Goal: Communication & Community: Answer question/provide support

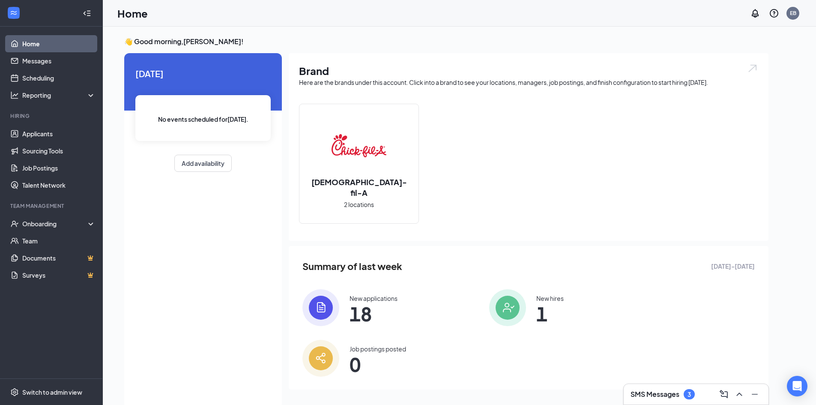
click at [669, 398] on h3 "SMS Messages" at bounding box center [655, 393] width 49 height 9
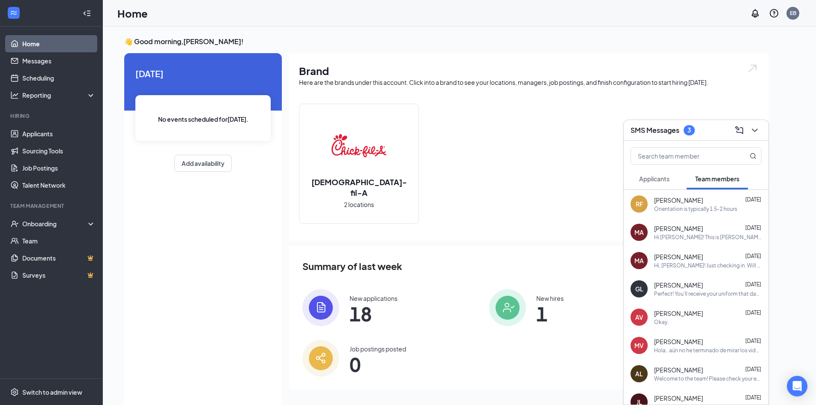
click at [660, 194] on div "RF [PERSON_NAME] [DATE] Orientation is typically 1.5-2 hours" at bounding box center [696, 204] width 145 height 28
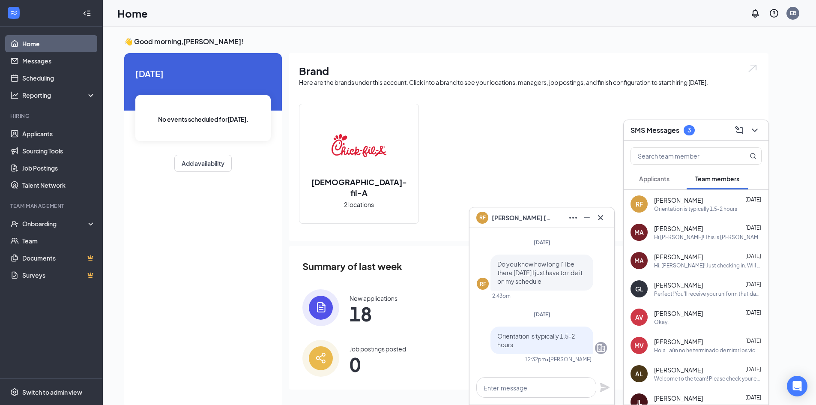
click at [663, 183] on button "Applicants" at bounding box center [655, 178] width 48 height 21
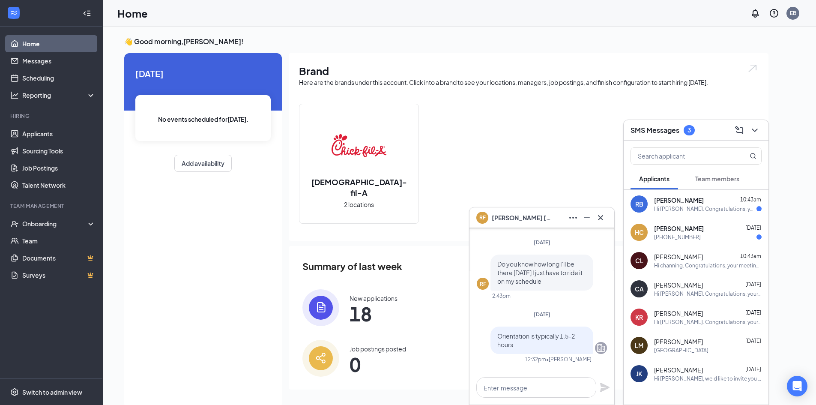
click at [670, 205] on div "Hi [PERSON_NAME]. Congratulations, your meeting with [DEMOGRAPHIC_DATA]-fil-A f…" at bounding box center [705, 208] width 102 height 7
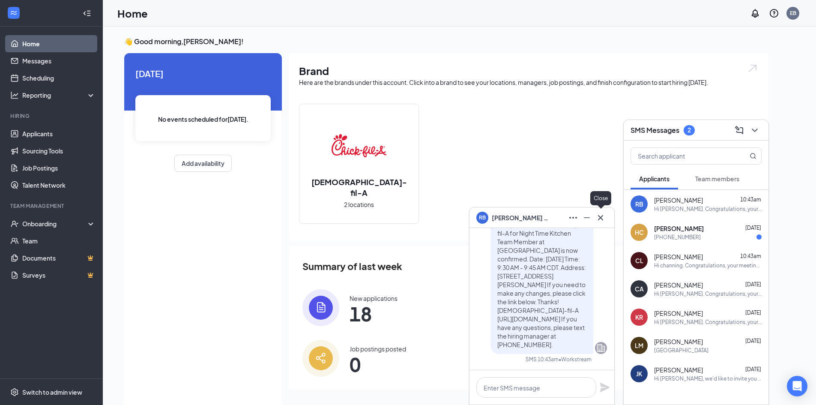
click at [602, 219] on icon "Cross" at bounding box center [601, 218] width 10 height 10
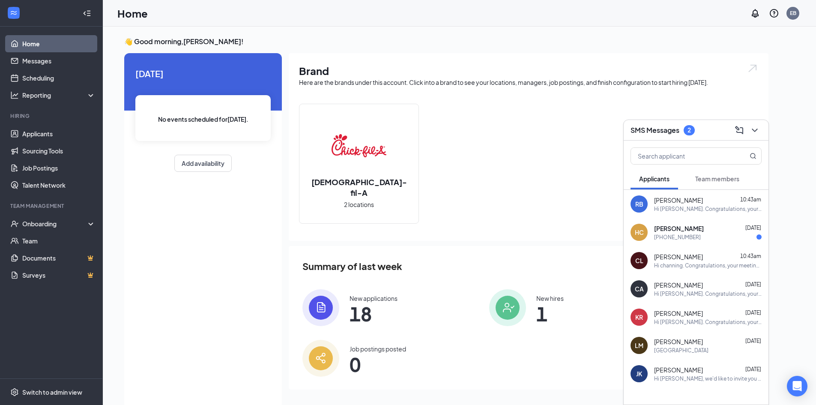
click at [683, 230] on span "[PERSON_NAME]" at bounding box center [679, 228] width 50 height 9
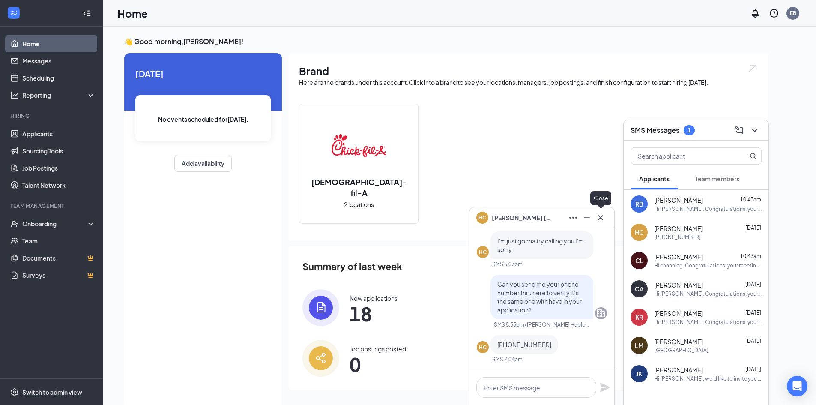
click at [605, 219] on icon "Cross" at bounding box center [601, 218] width 10 height 10
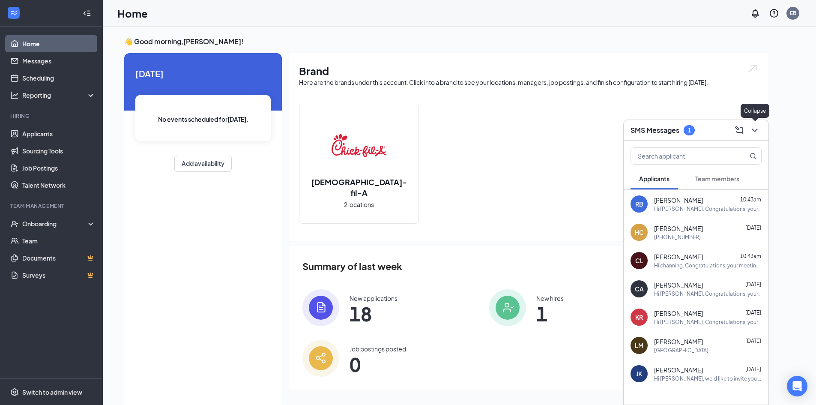
click at [758, 128] on icon "ChevronDown" at bounding box center [755, 130] width 10 height 10
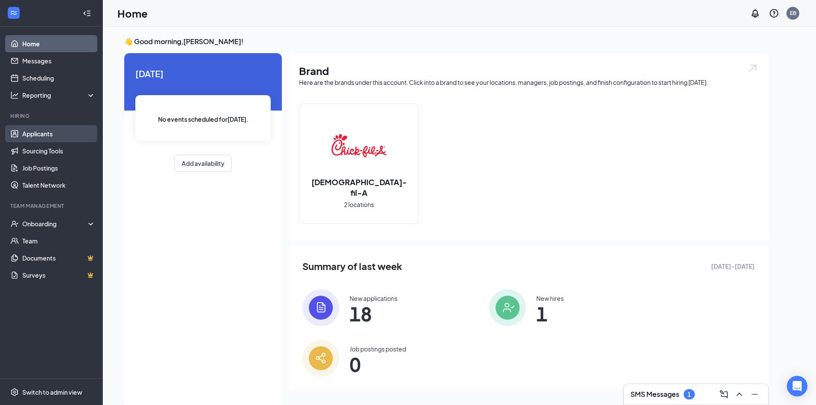
click at [22, 130] on link "Applicants" at bounding box center [58, 133] width 73 height 17
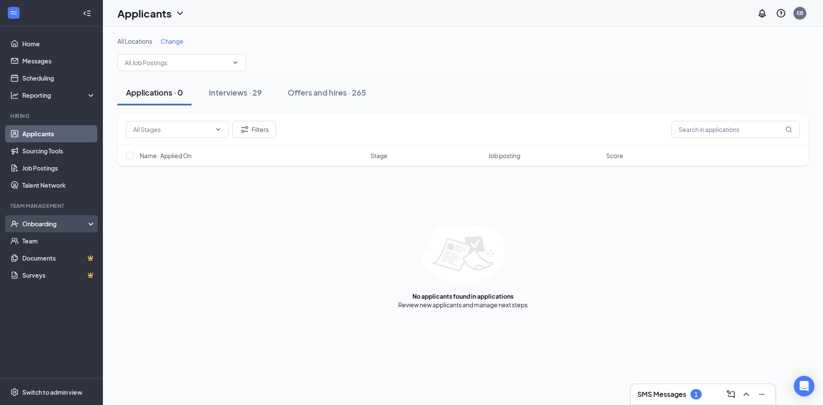
click at [34, 222] on div "Onboarding" at bounding box center [55, 223] width 66 height 9
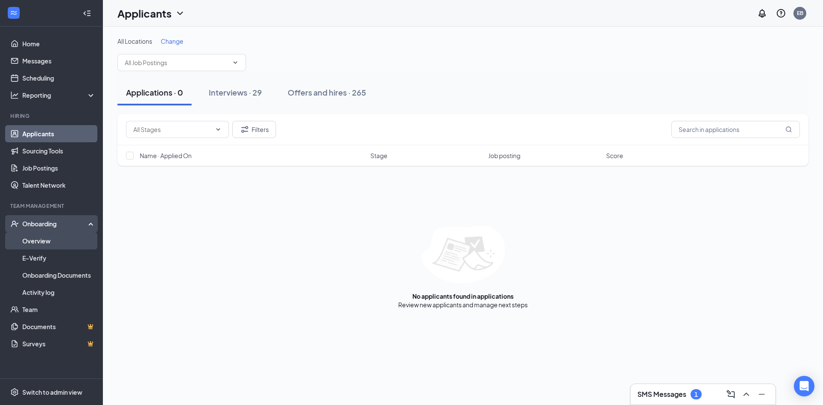
click at [53, 237] on link "Overview" at bounding box center [58, 240] width 73 height 17
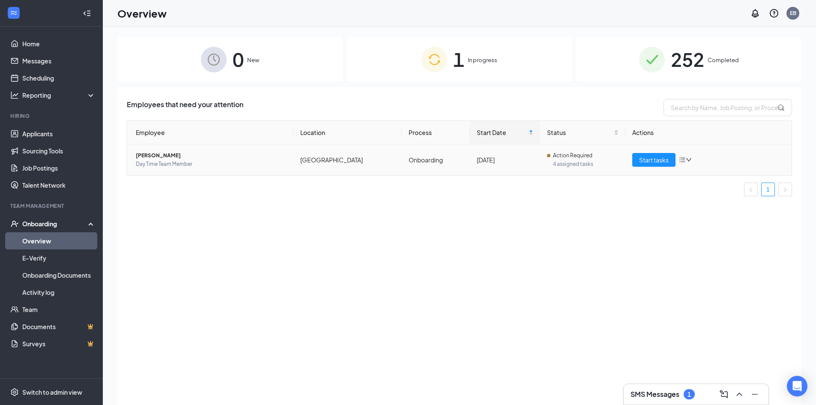
click at [155, 159] on span "[PERSON_NAME]" at bounding box center [211, 155] width 151 height 9
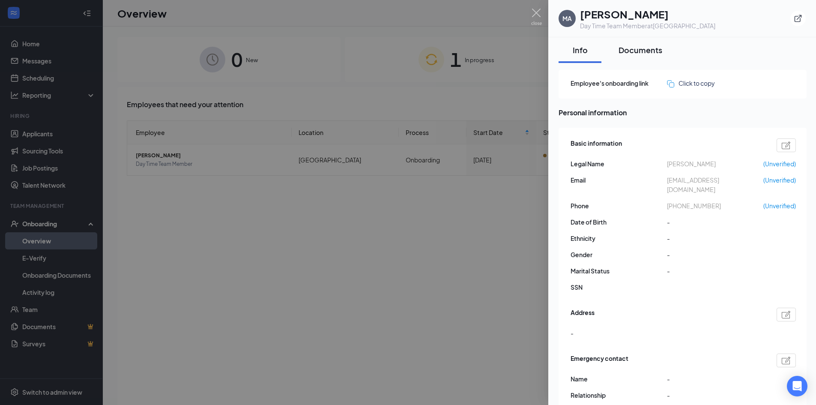
click at [652, 53] on div "Documents" at bounding box center [641, 50] width 44 height 11
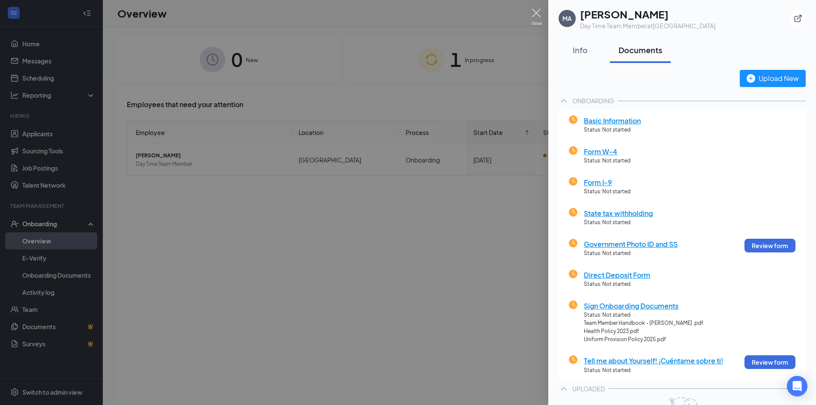
click at [532, 10] on img at bounding box center [536, 17] width 11 height 17
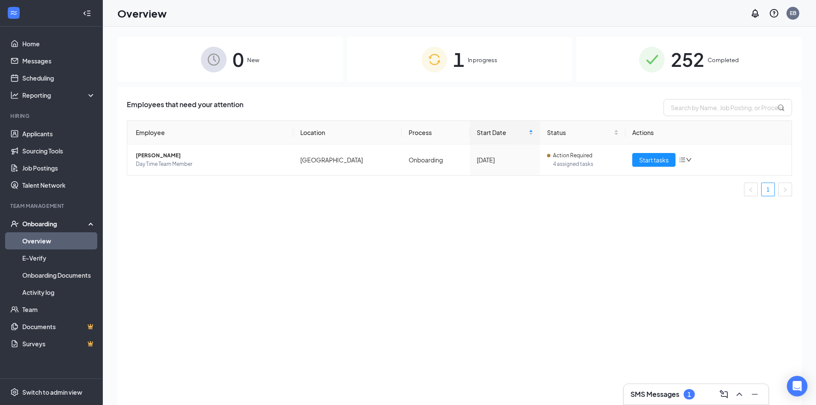
click at [671, 382] on div "Employees that need your attention Employee Location Process Start Date Status …" at bounding box center [459, 256] width 684 height 339
click at [669, 391] on h3 "SMS Messages" at bounding box center [655, 393] width 49 height 9
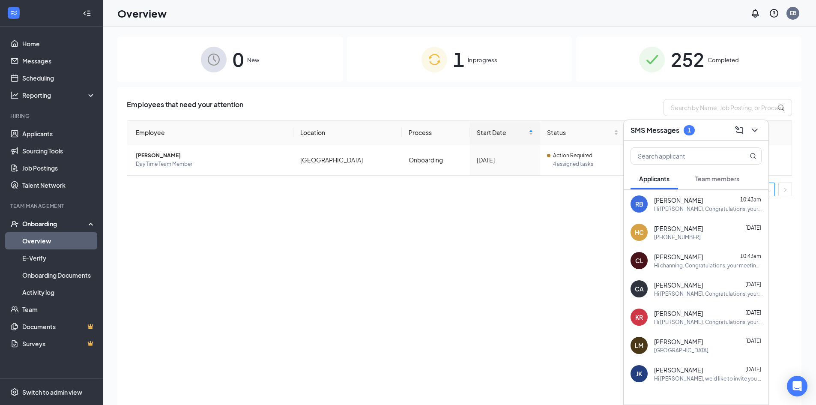
click at [715, 183] on button "Team members" at bounding box center [717, 178] width 61 height 21
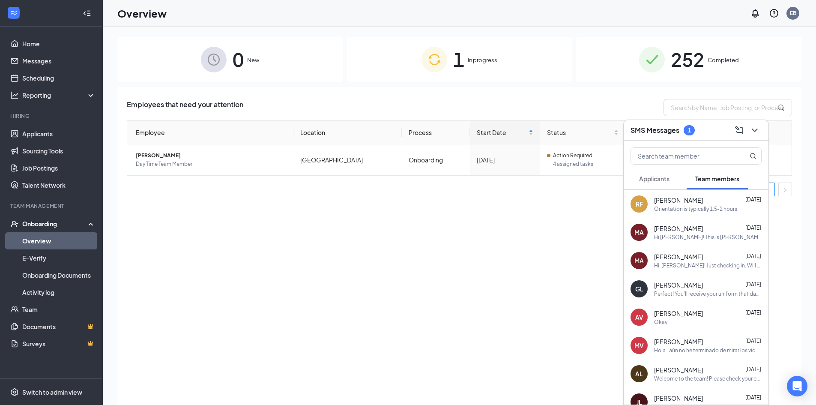
click at [694, 223] on div "MA [PERSON_NAME] [DATE] Hi [PERSON_NAME]! This is [PERSON_NAME] from [DEMOGRAPH…" at bounding box center [696, 232] width 145 height 28
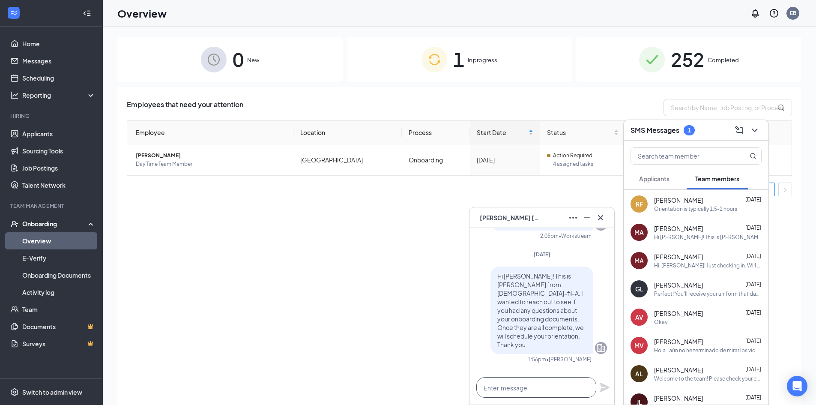
click at [537, 392] on textarea at bounding box center [536, 387] width 120 height 21
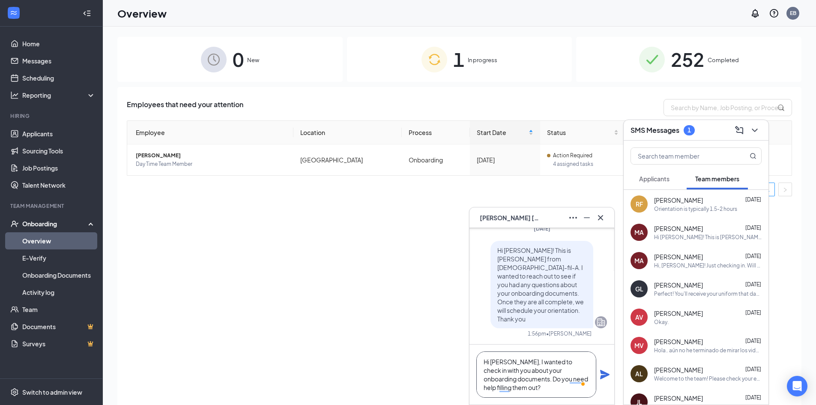
type textarea "Hi [PERSON_NAME], I wanted to check in with you about your onboarding documents…"
click at [608, 374] on icon "Plane" at bounding box center [604, 374] width 9 height 9
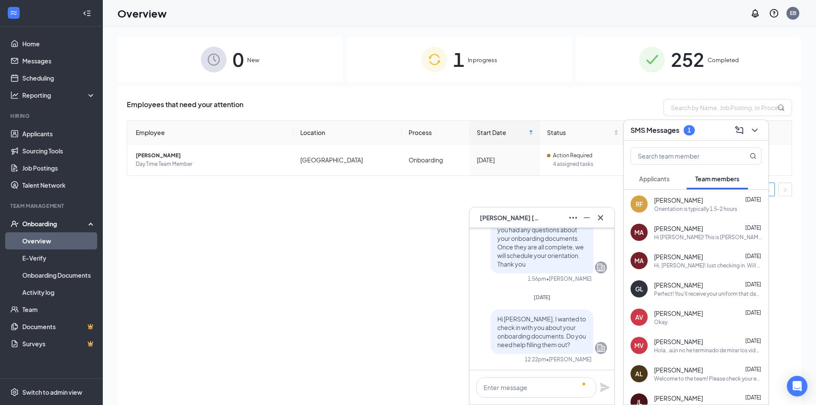
scroll to position [0, 0]
click at [602, 214] on icon "Cross" at bounding box center [601, 218] width 10 height 10
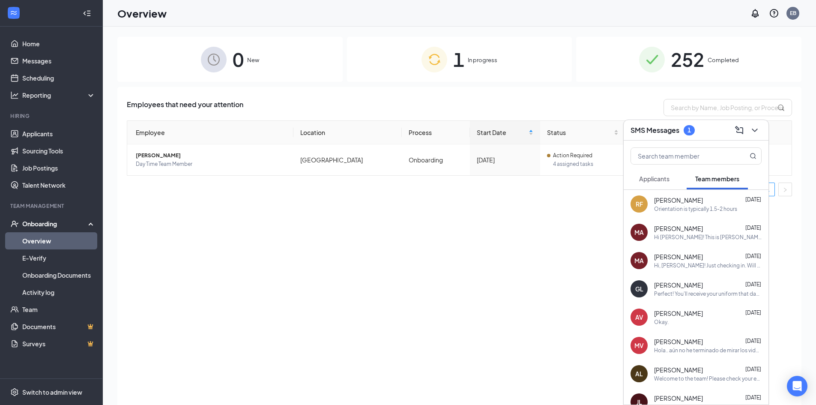
click at [757, 124] on button at bounding box center [755, 130] width 14 height 14
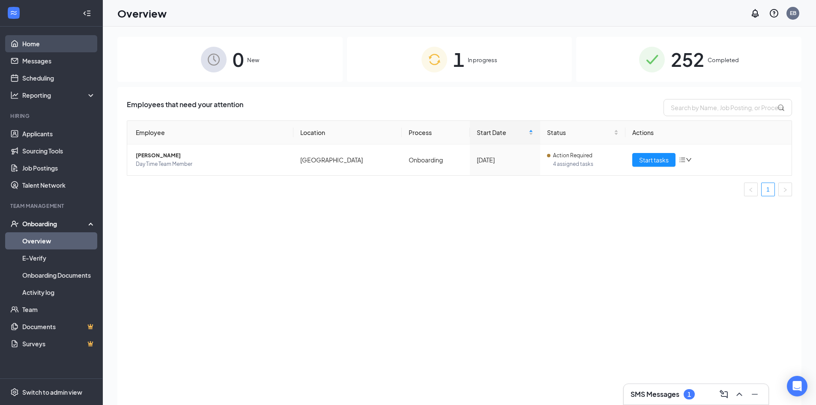
click at [61, 42] on link "Home" at bounding box center [58, 43] width 73 height 17
